Goal: Information Seeking & Learning: Find specific fact

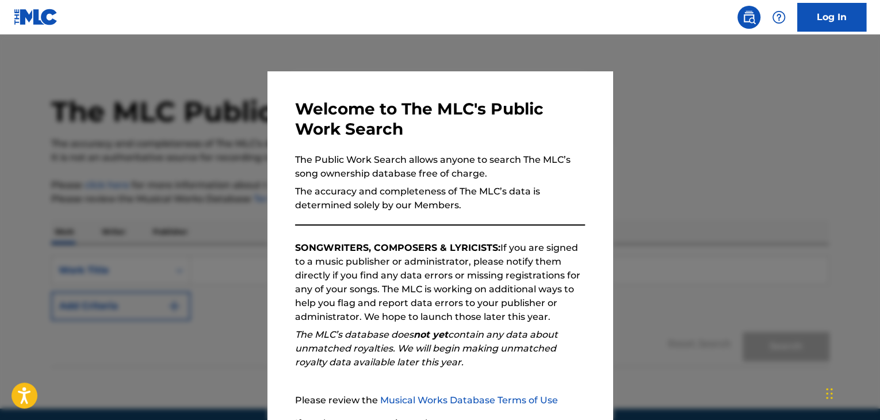
scroll to position [44, 0]
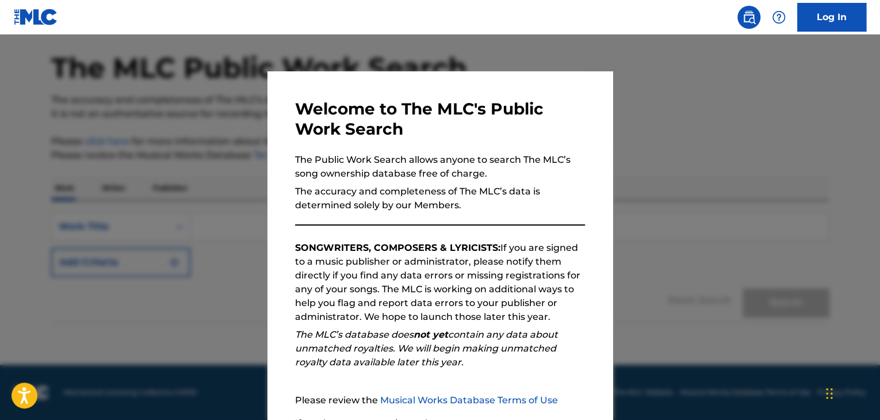
click at [704, 307] on div at bounding box center [440, 245] width 880 height 420
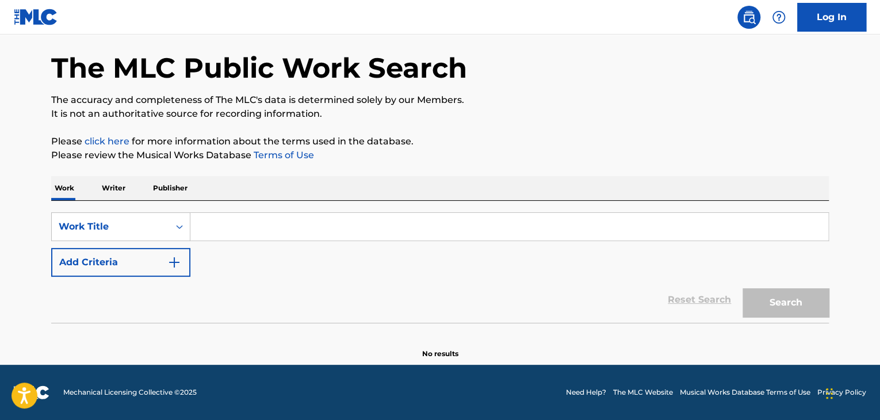
click at [303, 223] on input "Search Form" at bounding box center [509, 227] width 638 height 28
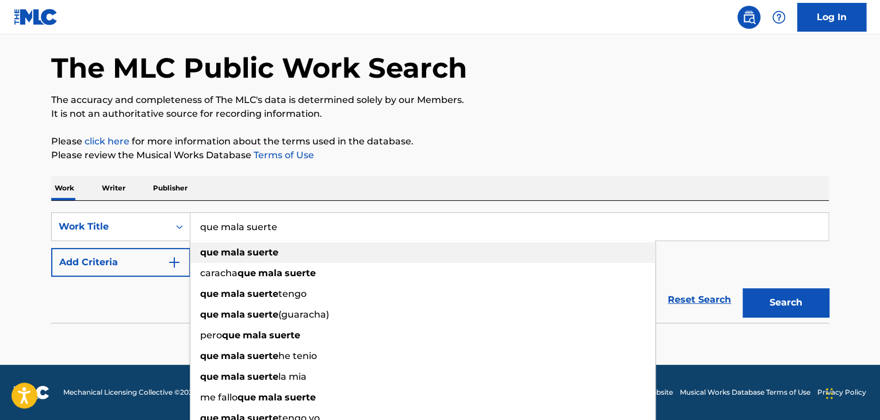
type input "que mala suerte"
click at [305, 251] on div "que mala suerte" at bounding box center [422, 252] width 465 height 21
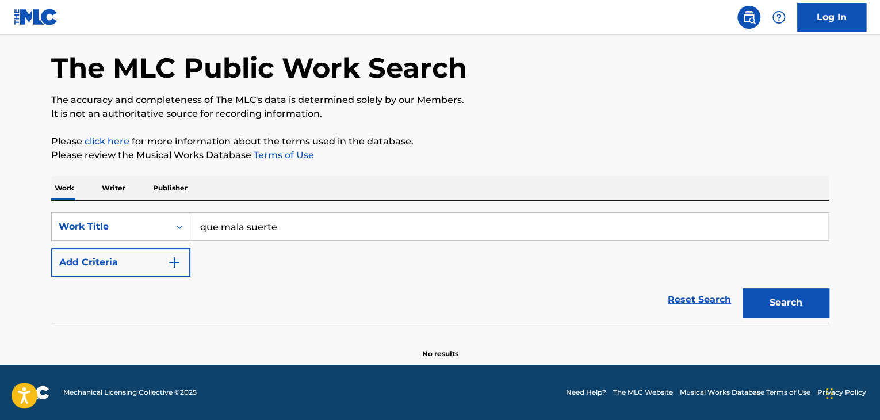
click at [779, 308] on button "Search" at bounding box center [786, 302] width 86 height 29
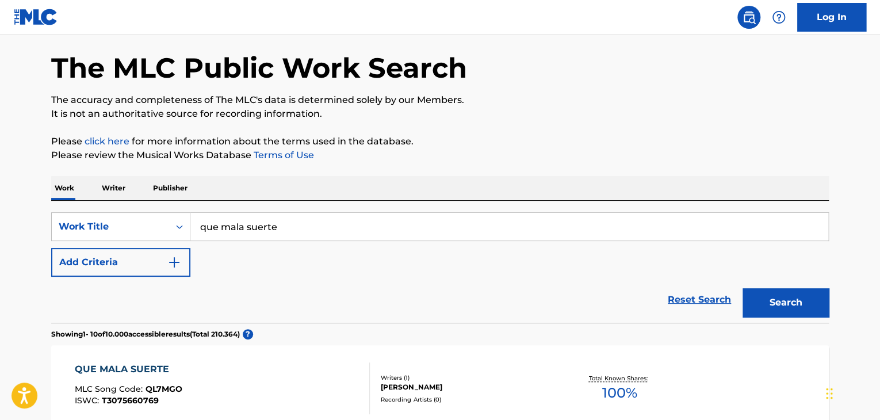
click at [597, 259] on div "SearchWithCriteriaf07df5bb-48b5-4169-91fc-14d958bb53f3 Work Title que mala suer…" at bounding box center [440, 244] width 778 height 64
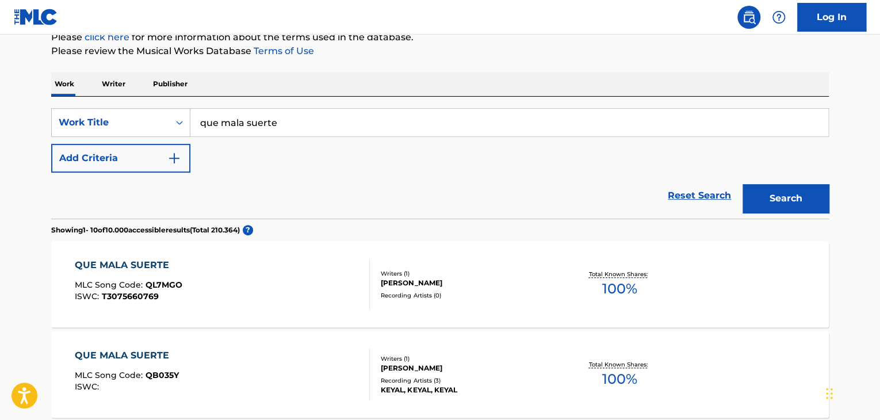
scroll to position [122, 0]
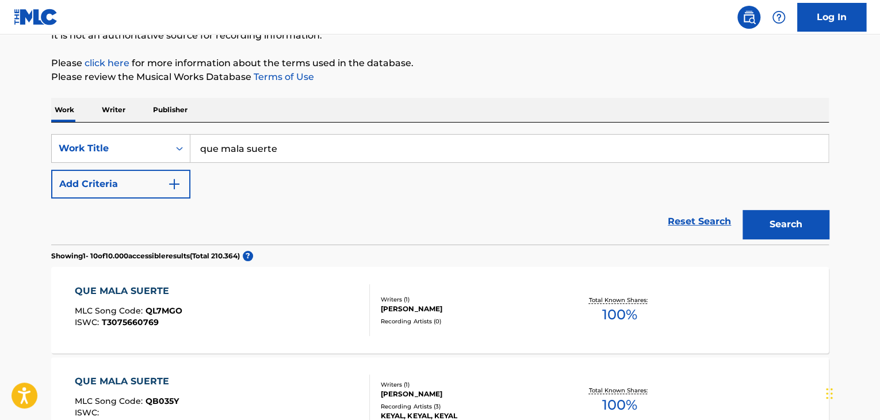
click at [204, 178] on div "SearchWithCriteriaf07df5bb-48b5-4169-91fc-14d958bb53f3 Work Title que mala suer…" at bounding box center [440, 166] width 778 height 64
click at [181, 180] on button "Add Criteria" at bounding box center [120, 184] width 139 height 29
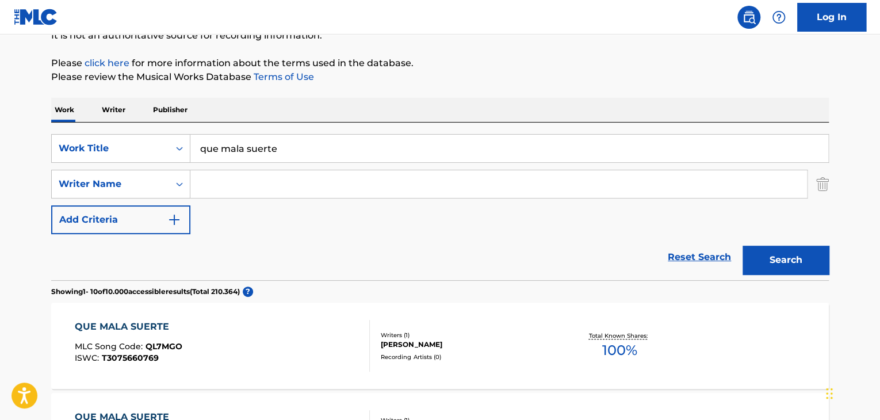
click at [247, 175] on input "Search Form" at bounding box center [498, 184] width 617 height 28
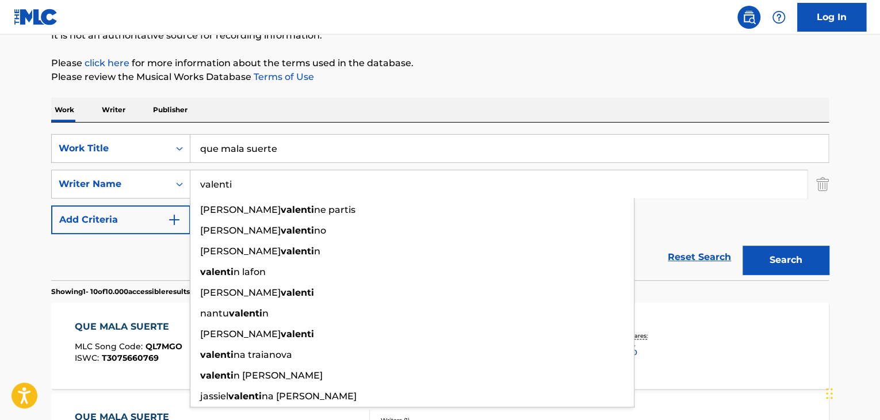
type input "valenti"
click at [713, 210] on div "SearchWithCriteriaf07df5bb-48b5-4169-91fc-14d958bb53f3 Work Title que mala suer…" at bounding box center [440, 184] width 778 height 100
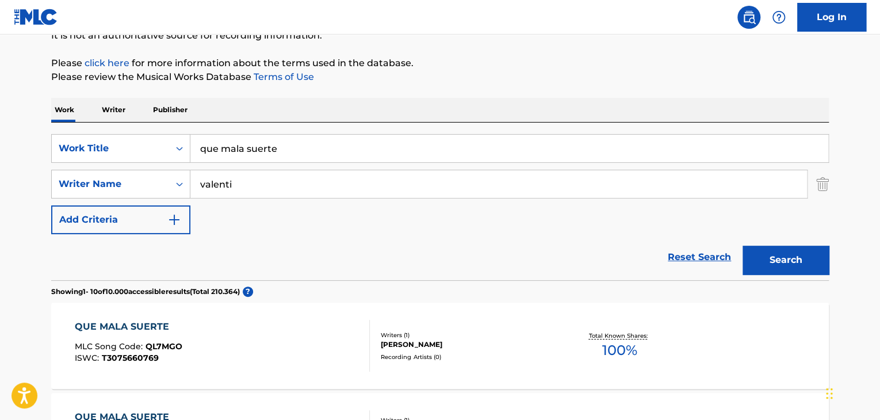
click at [785, 260] on button "Search" at bounding box center [786, 260] width 86 height 29
click at [446, 243] on div "Reset Search Search" at bounding box center [440, 257] width 778 height 46
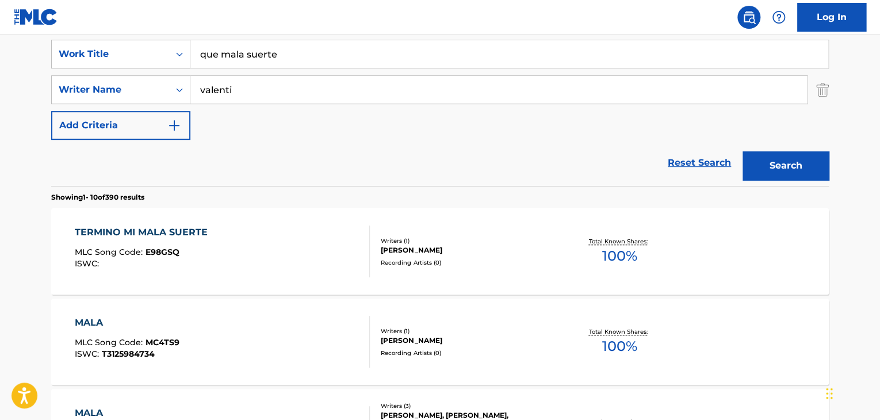
scroll to position [168, 0]
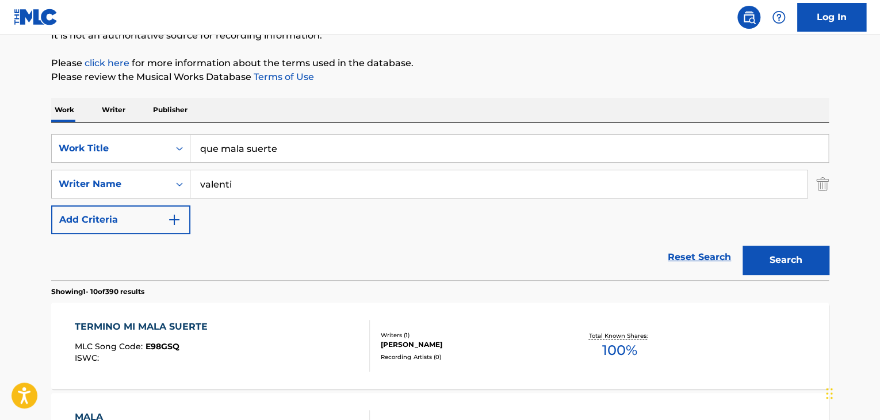
scroll to position [99, 0]
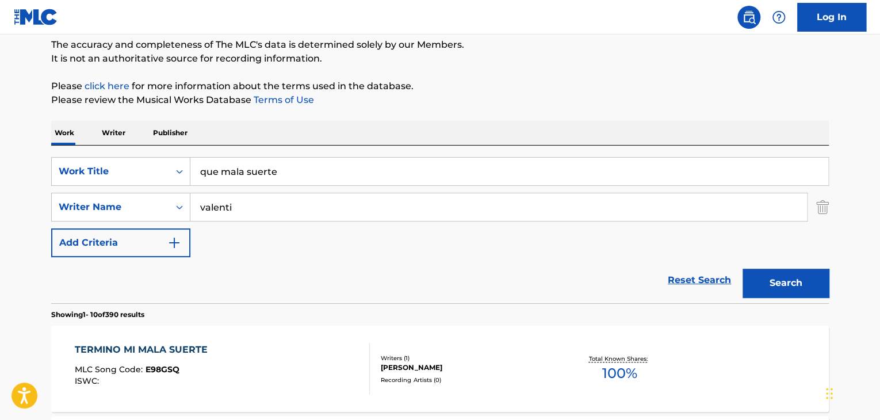
click at [67, 243] on button "Add Criteria" at bounding box center [120, 242] width 139 height 29
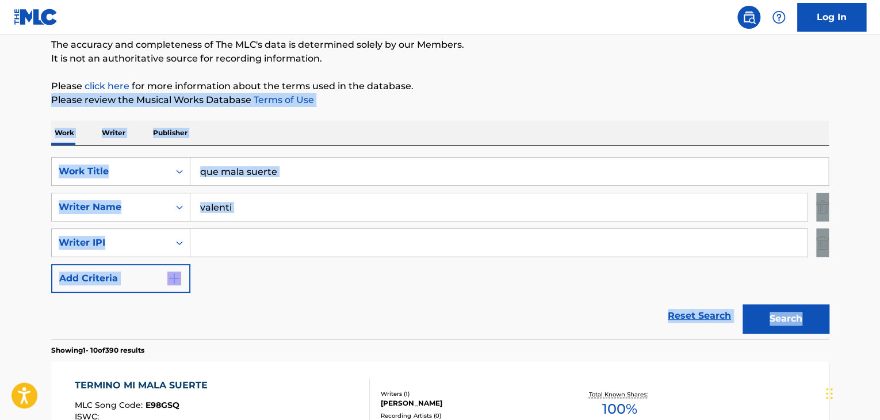
drag, startPoint x: 879, startPoint y: 76, endPoint x: 881, endPoint y: 313, distance: 237.0
click at [880, 313] on html "Accessibility Screen-Reader Guide, Feedback, and Issue Reporting | New window C…" at bounding box center [440, 111] width 880 height 420
click at [716, 90] on p "Please click here for more information about the terms used in the database." at bounding box center [440, 86] width 778 height 14
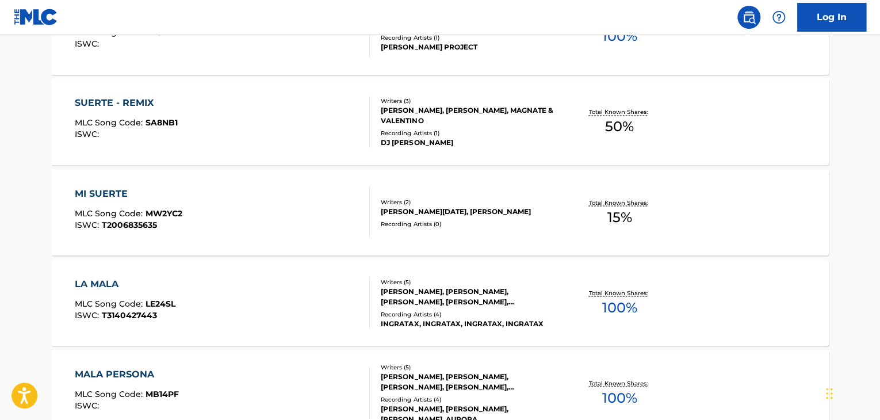
scroll to position [96, 0]
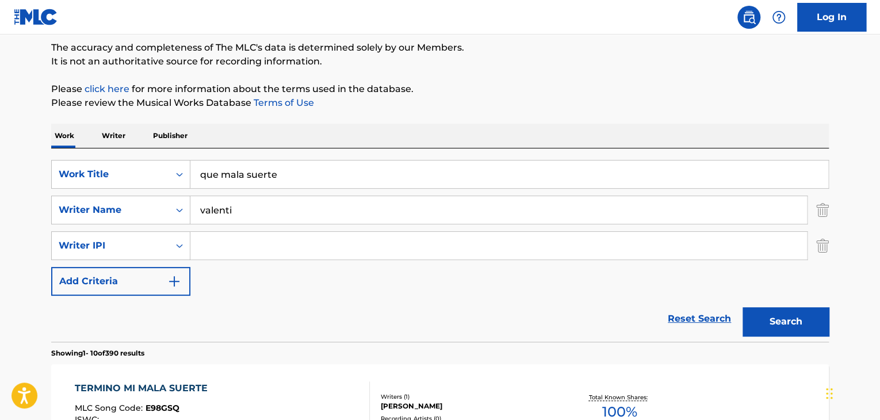
click at [298, 155] on div "SearchWithCriteriaf07df5bb-48b5-4169-91fc-14d958bb53f3 Work Title que mala suer…" at bounding box center [440, 244] width 778 height 193
drag, startPoint x: 304, startPoint y: 170, endPoint x: 184, endPoint y: 159, distance: 120.8
click at [184, 159] on div "SearchWithCriteriaf07df5bb-48b5-4169-91fc-14d958bb53f3 Work Title que mala suer…" at bounding box center [440, 244] width 778 height 193
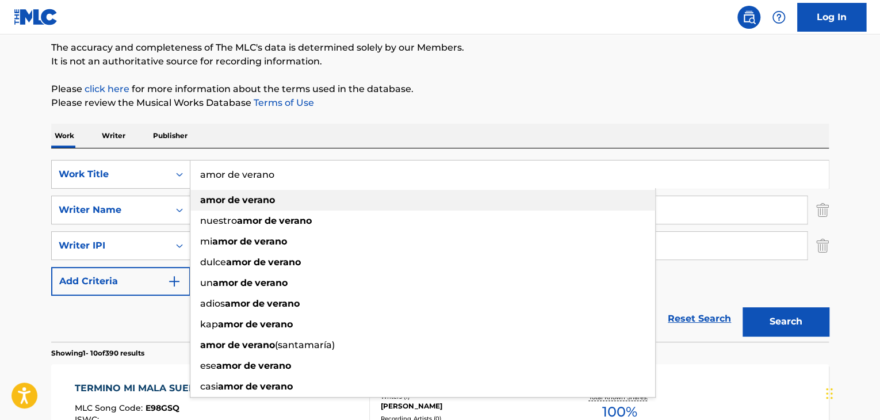
type input "amor de verano"
click at [269, 197] on strong "verano" at bounding box center [258, 199] width 33 height 11
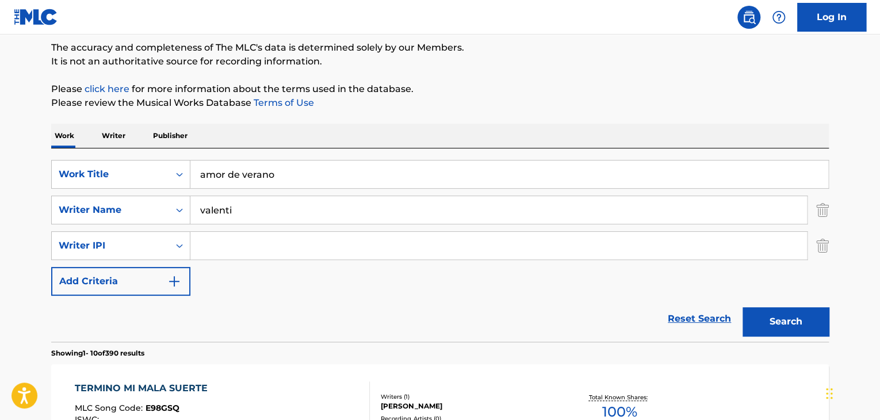
click at [816, 318] on button "Search" at bounding box center [786, 321] width 86 height 29
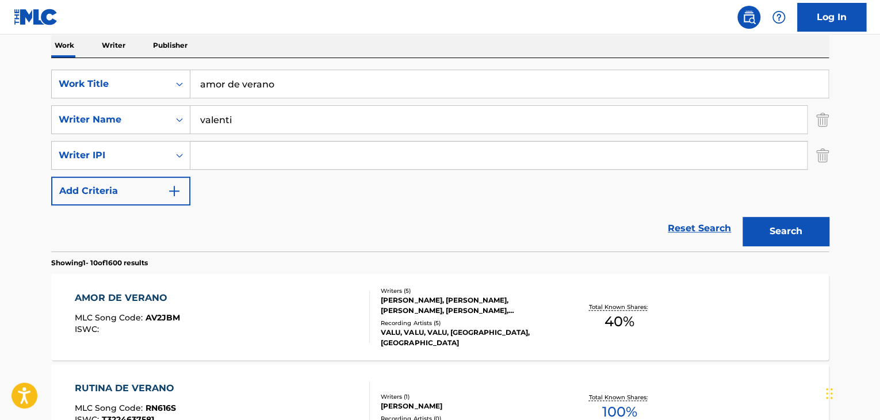
scroll to position [129, 0]
